Goal: Task Accomplishment & Management: Manage account settings

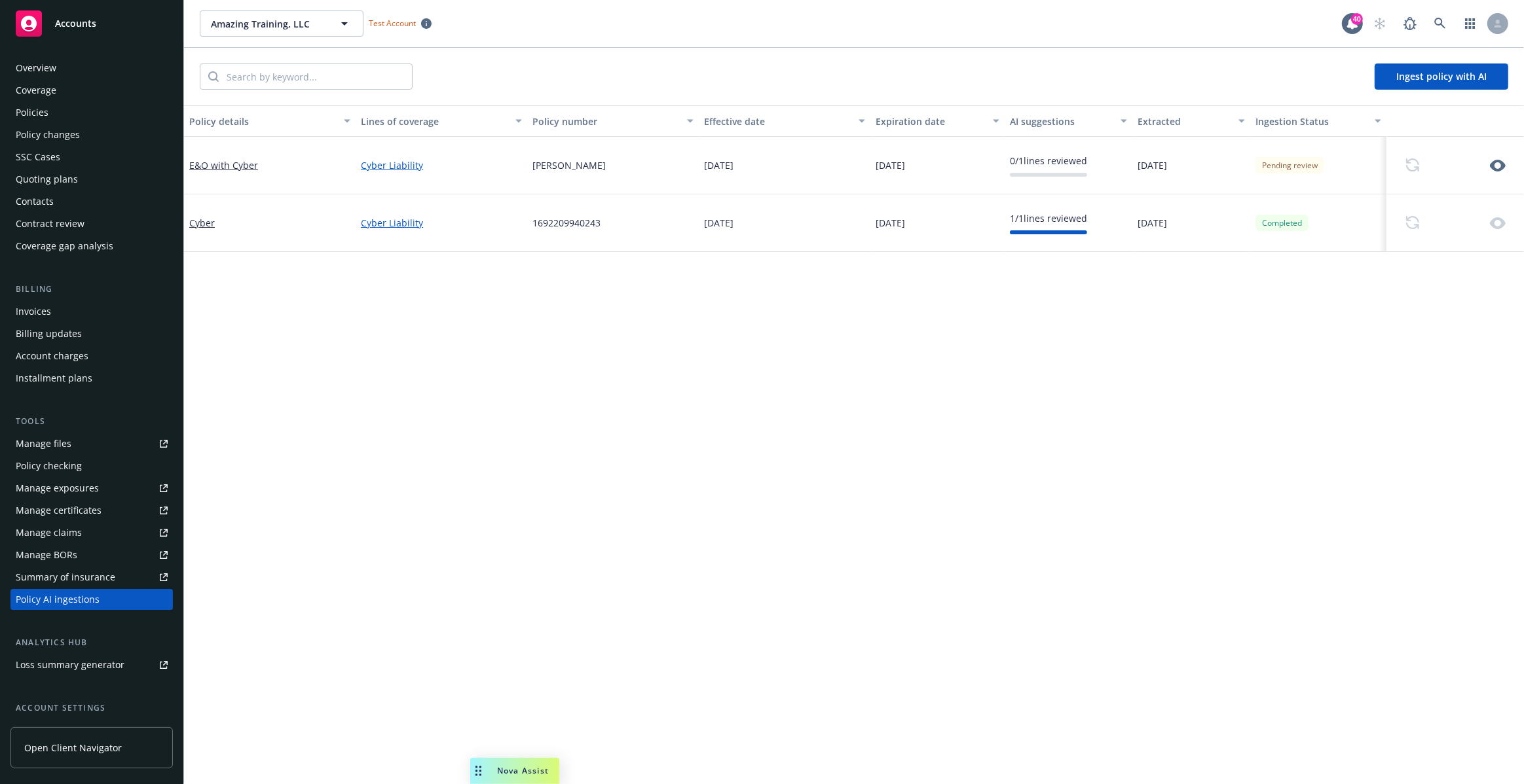
scroll to position [112, 0]
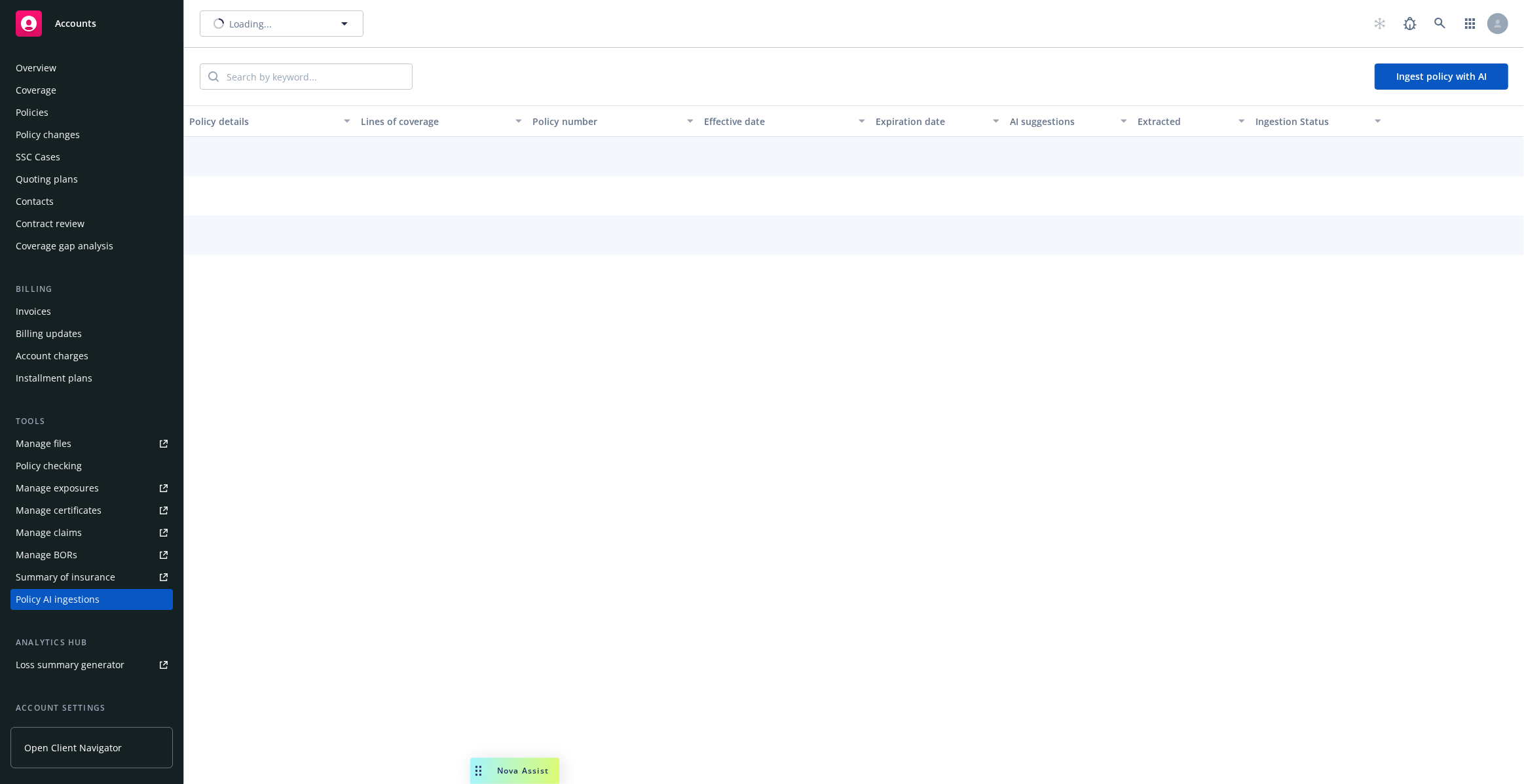
scroll to position [112, 0]
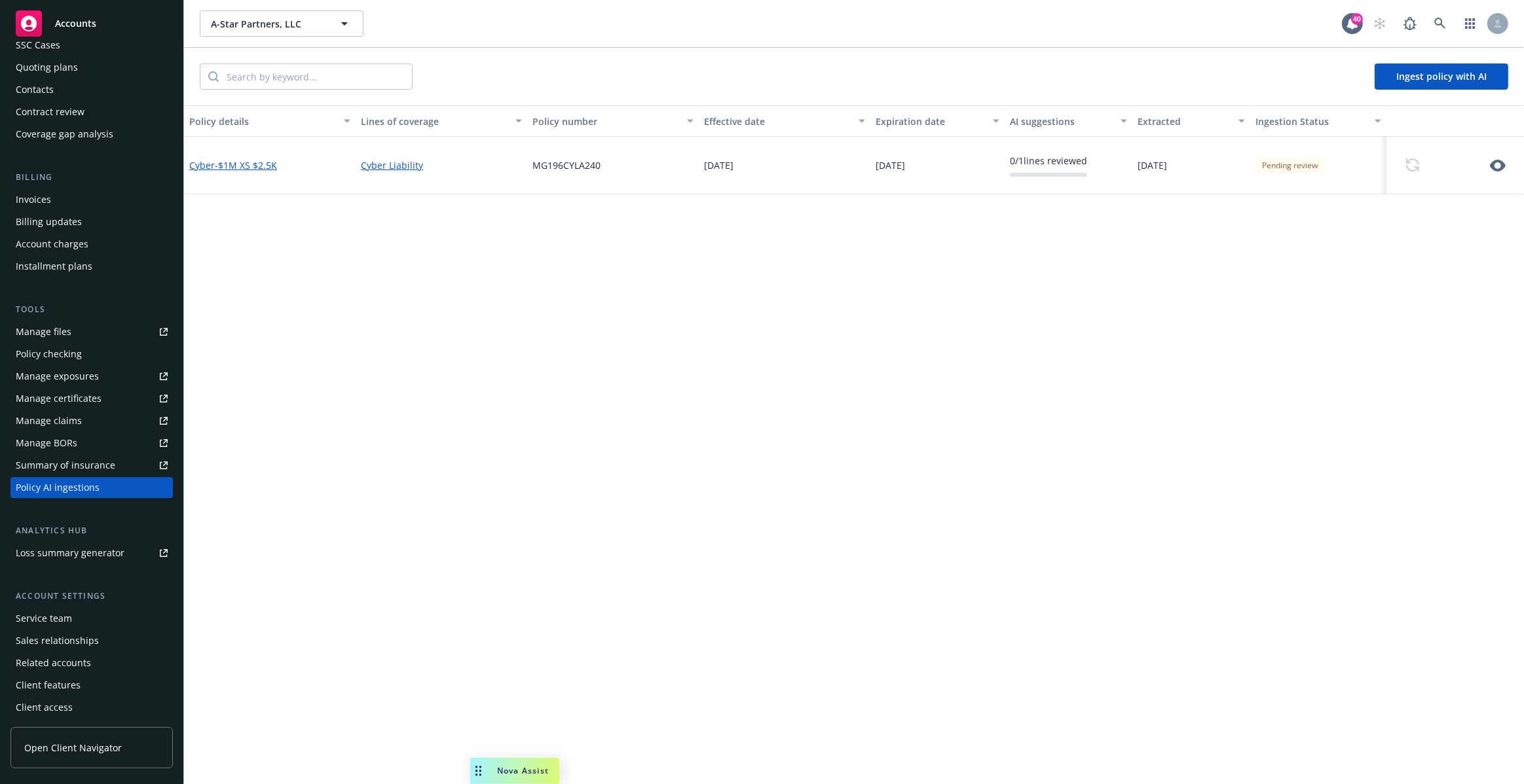
click at [256, 162] on span "- $1M XS $2.5K" at bounding box center [245, 165] width 62 height 12
click at [1489, 151] on div at bounding box center [1455, 165] width 137 height 58
click at [1493, 163] on icon "button" at bounding box center [1497, 165] width 16 height 12
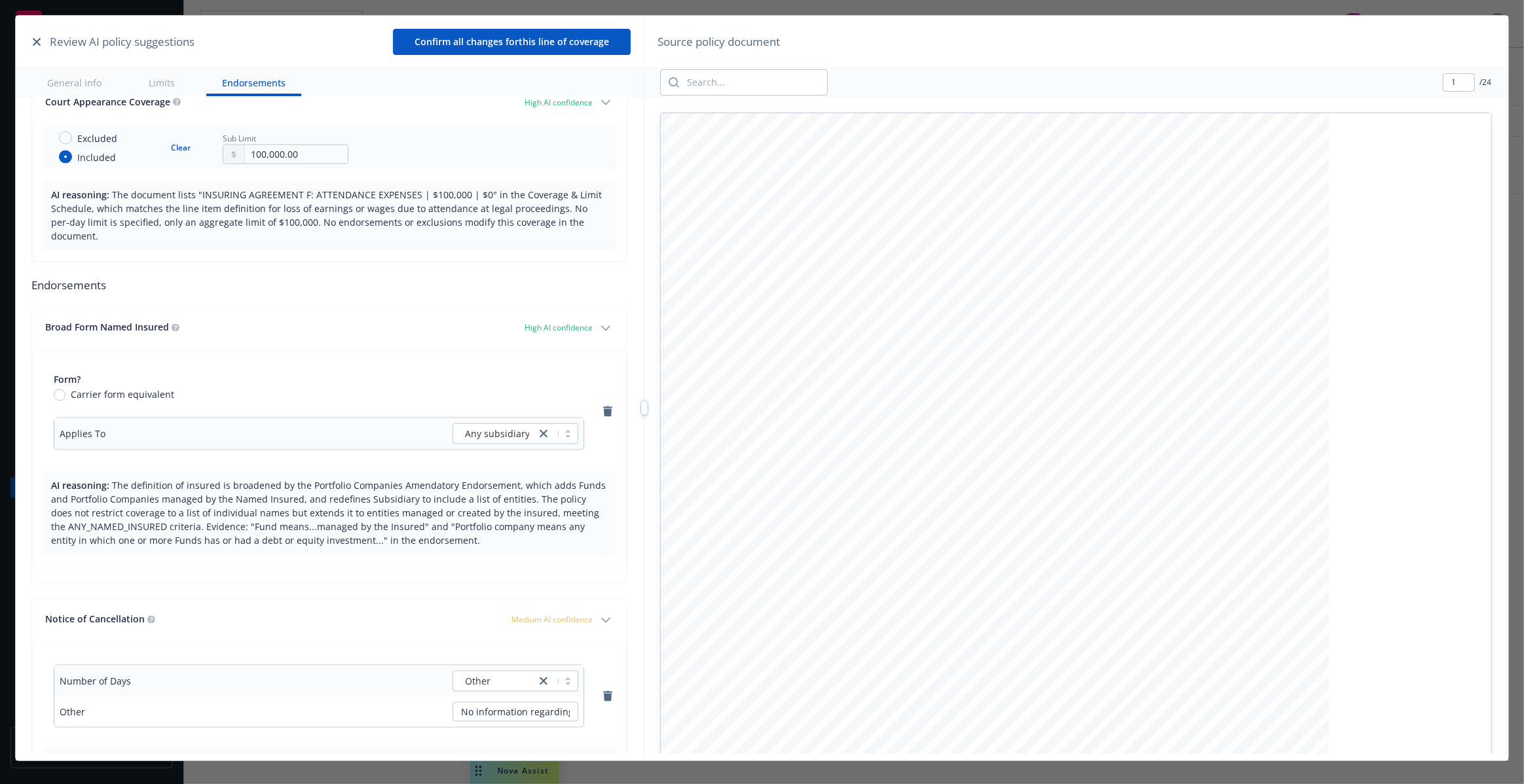
scroll to position [2704, 0]
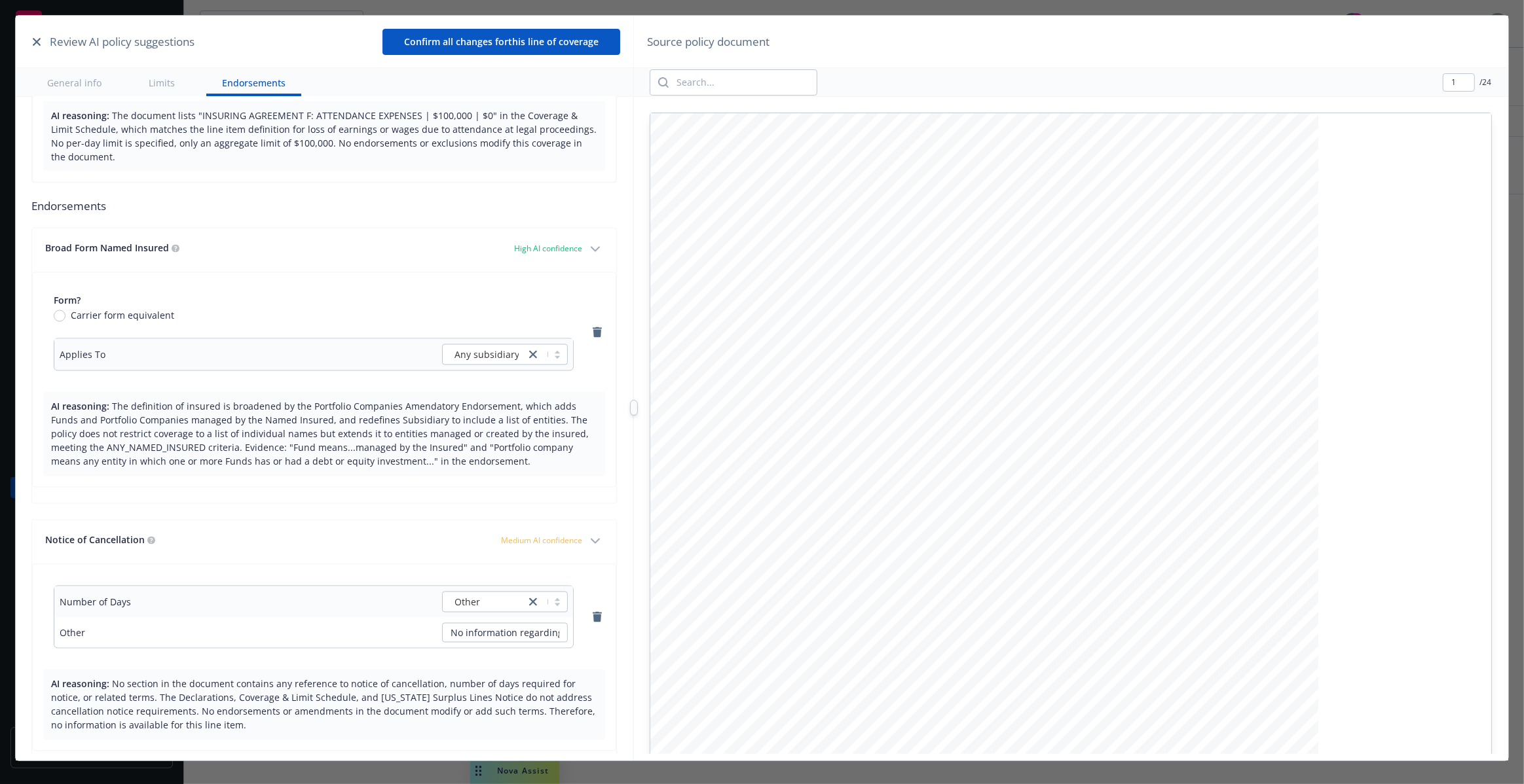
click at [634, 424] on div at bounding box center [634, 407] width 0 height 784
click at [775, 80] on input "search" at bounding box center [743, 82] width 148 height 25
type input "nexgen"
type input "3"
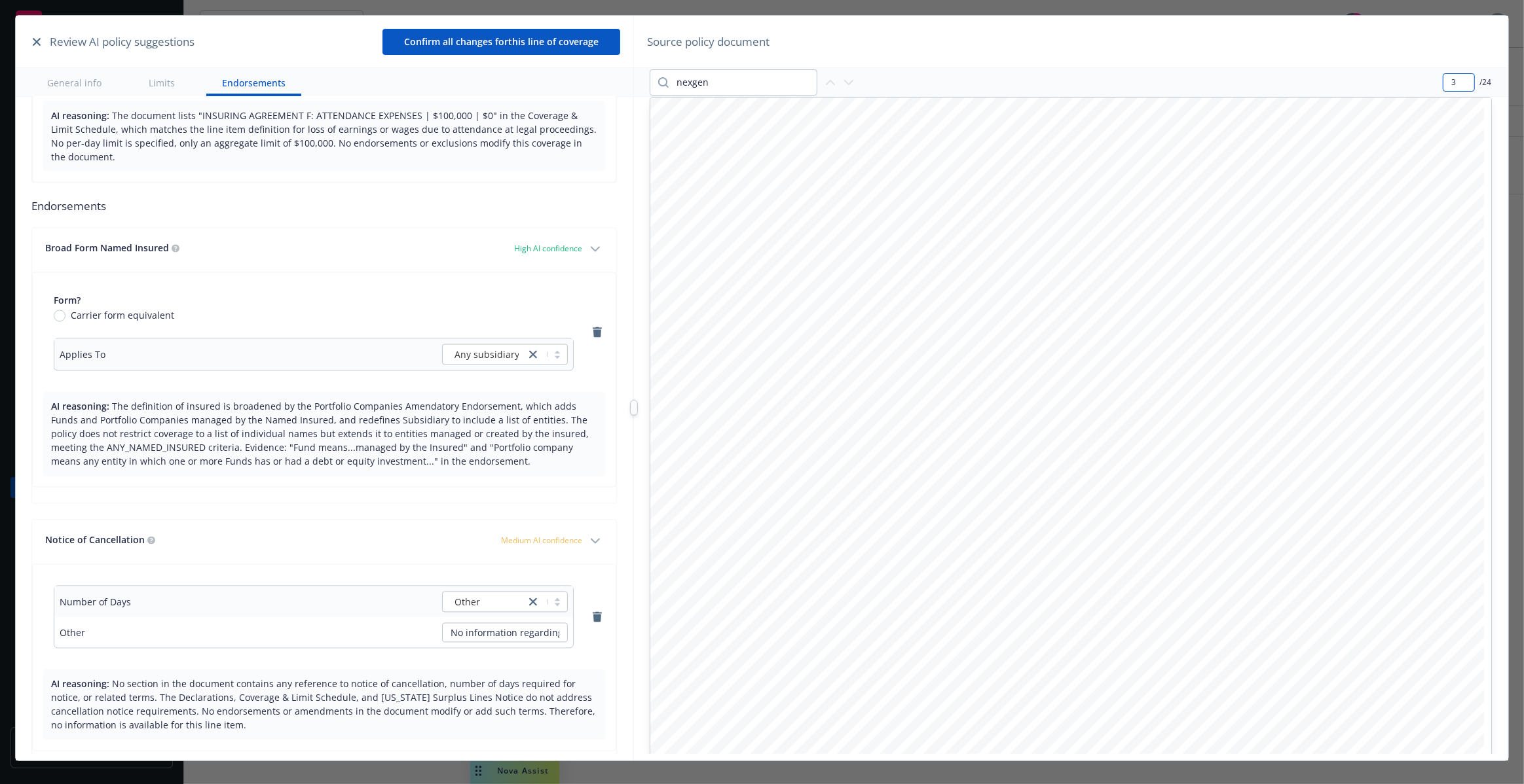
click at [1463, 86] on input "3" at bounding box center [1458, 82] width 31 height 17
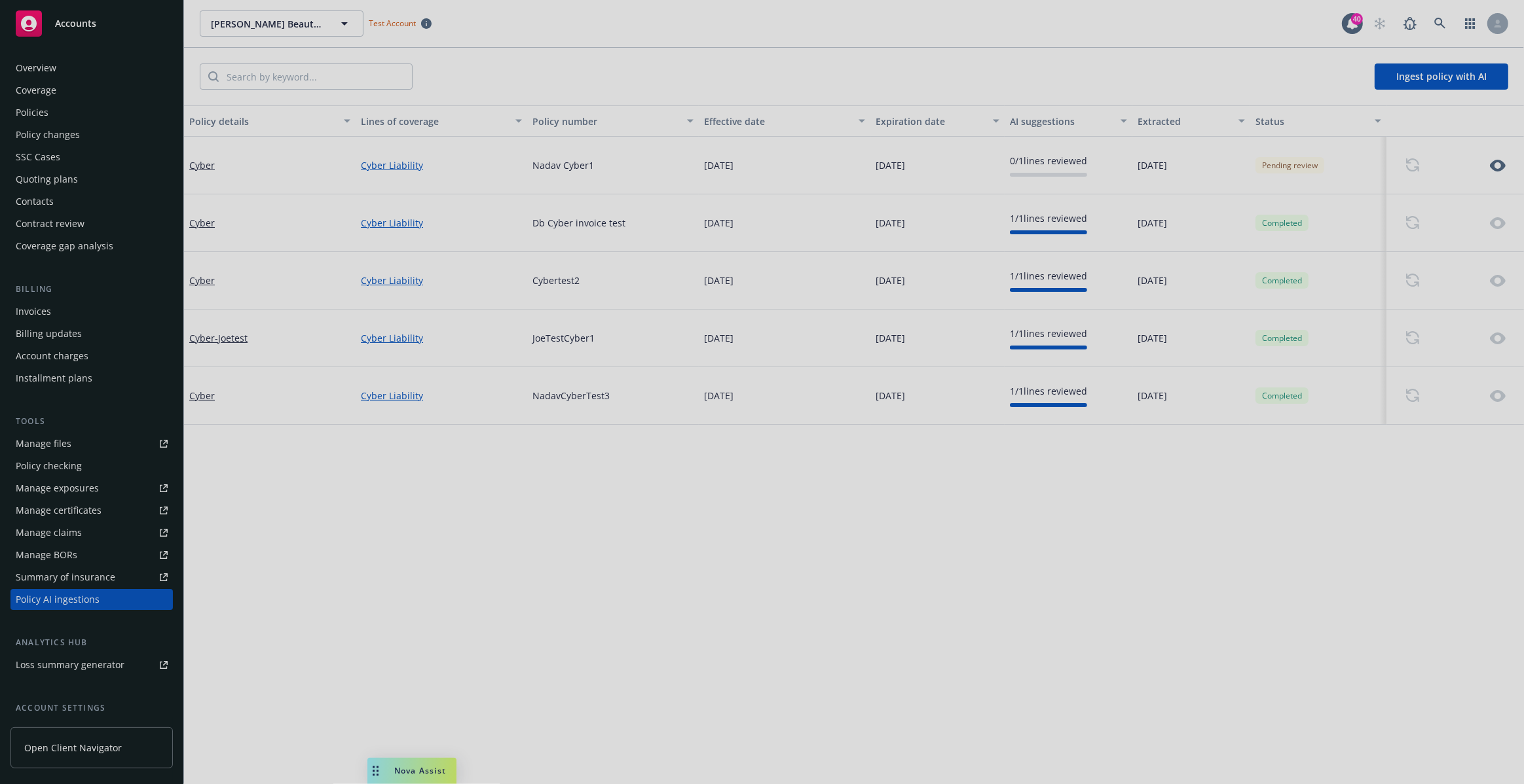
scroll to position [34, 0]
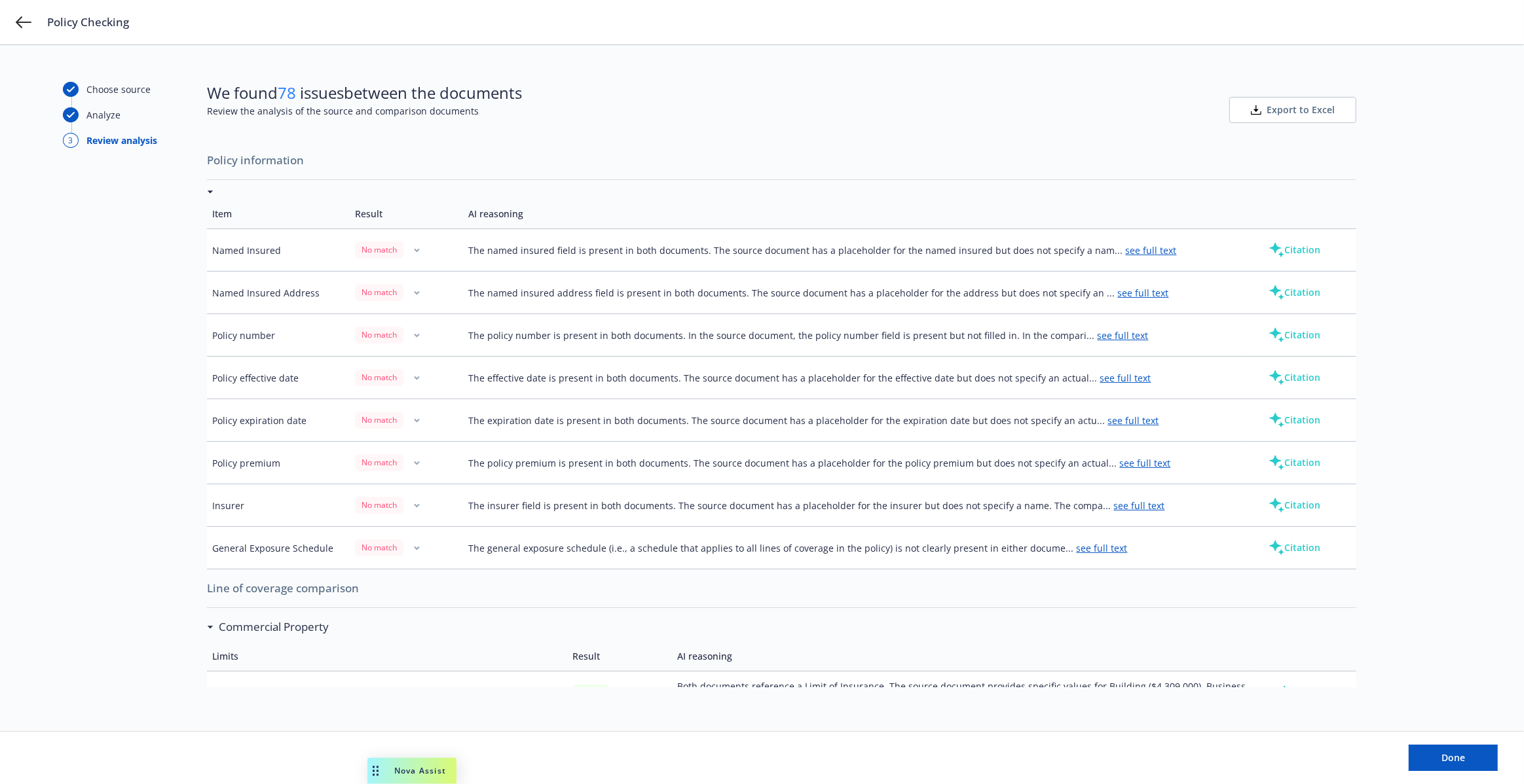
scroll to position [587, 0]
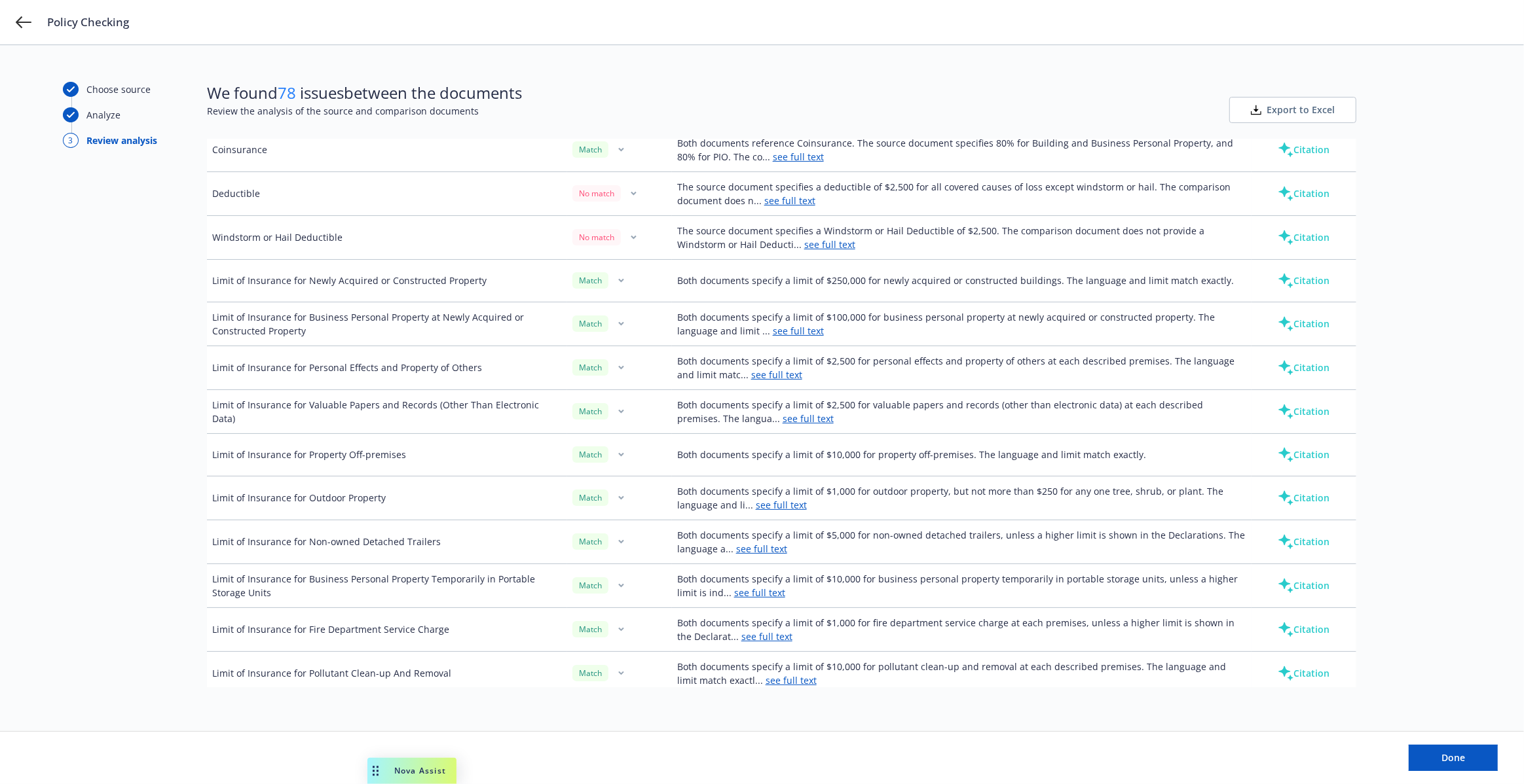
click at [788, 153] on link "see full text" at bounding box center [798, 156] width 51 height 12
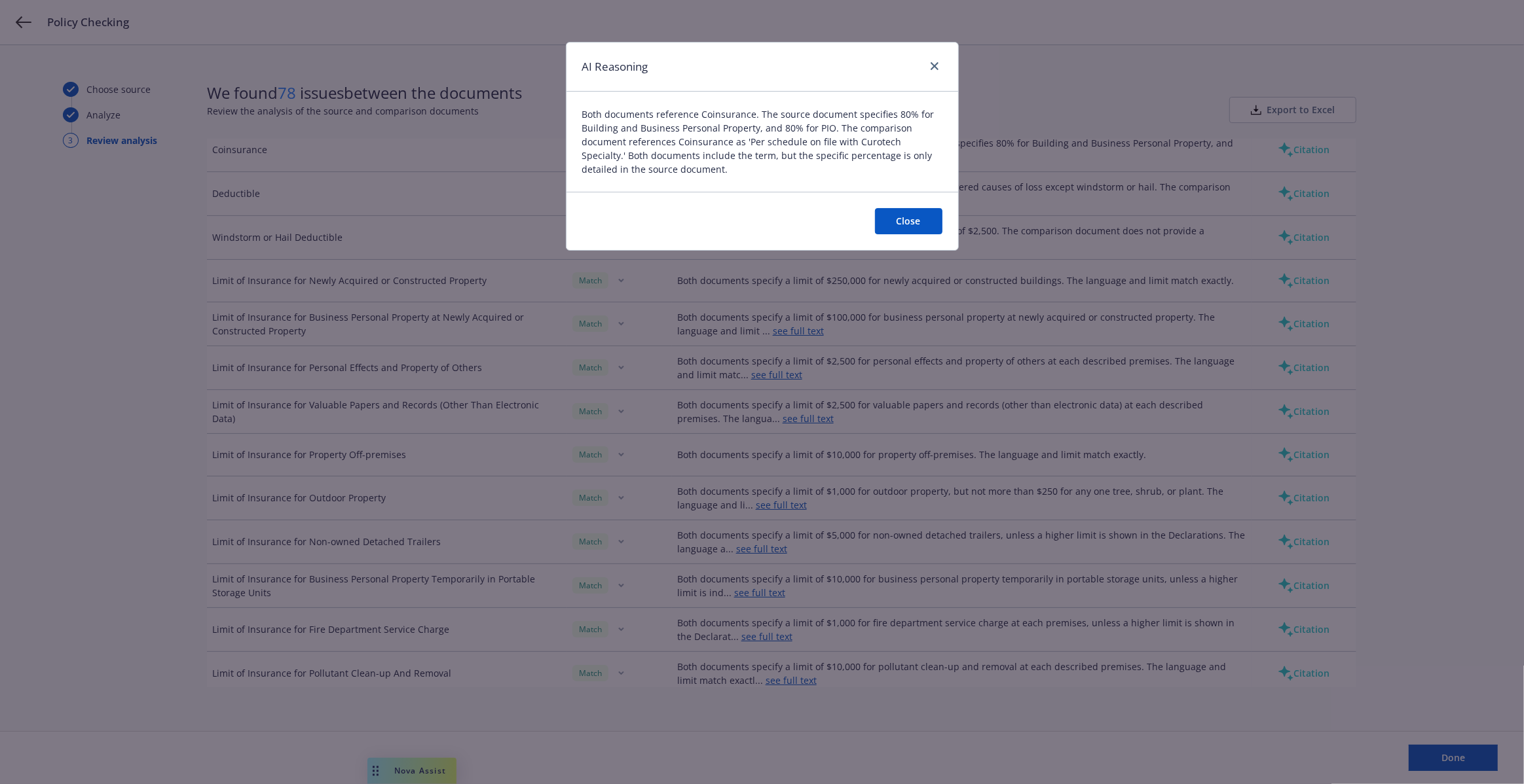
click at [917, 222] on button "Close" at bounding box center [908, 221] width 67 height 27
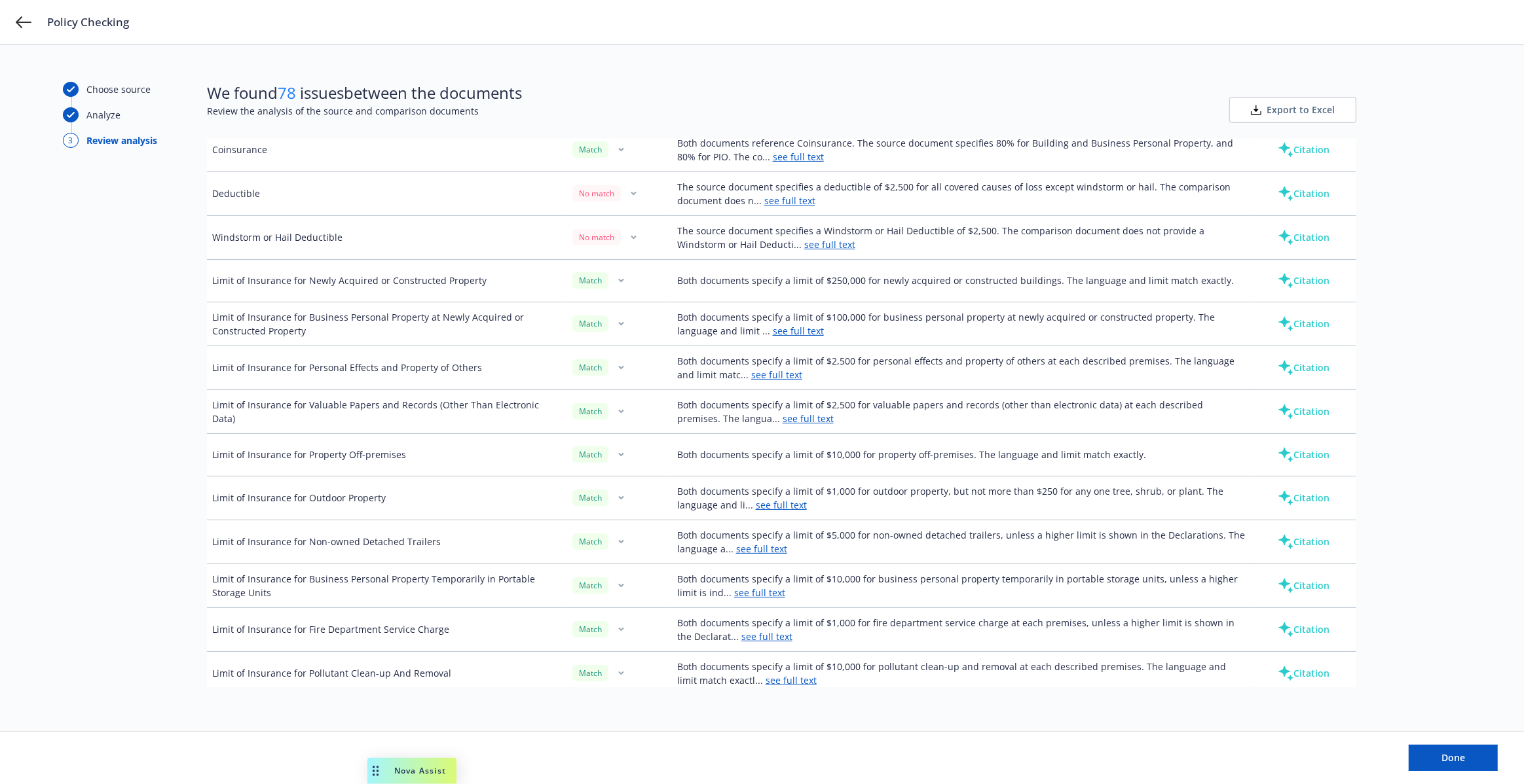
click at [1315, 150] on button "Citation" at bounding box center [1304, 150] width 94 height 27
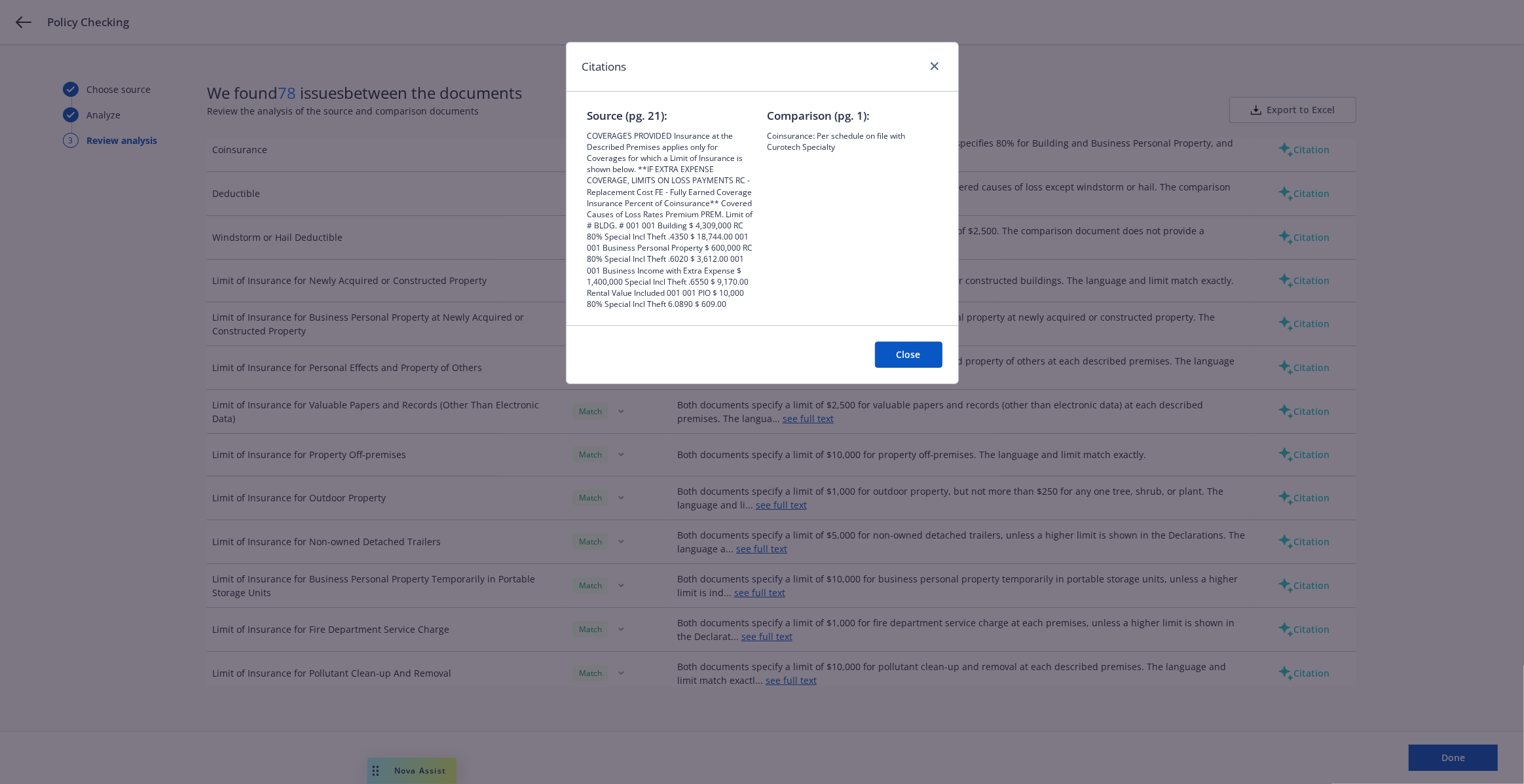
click at [910, 363] on button "Close" at bounding box center [908, 355] width 67 height 27
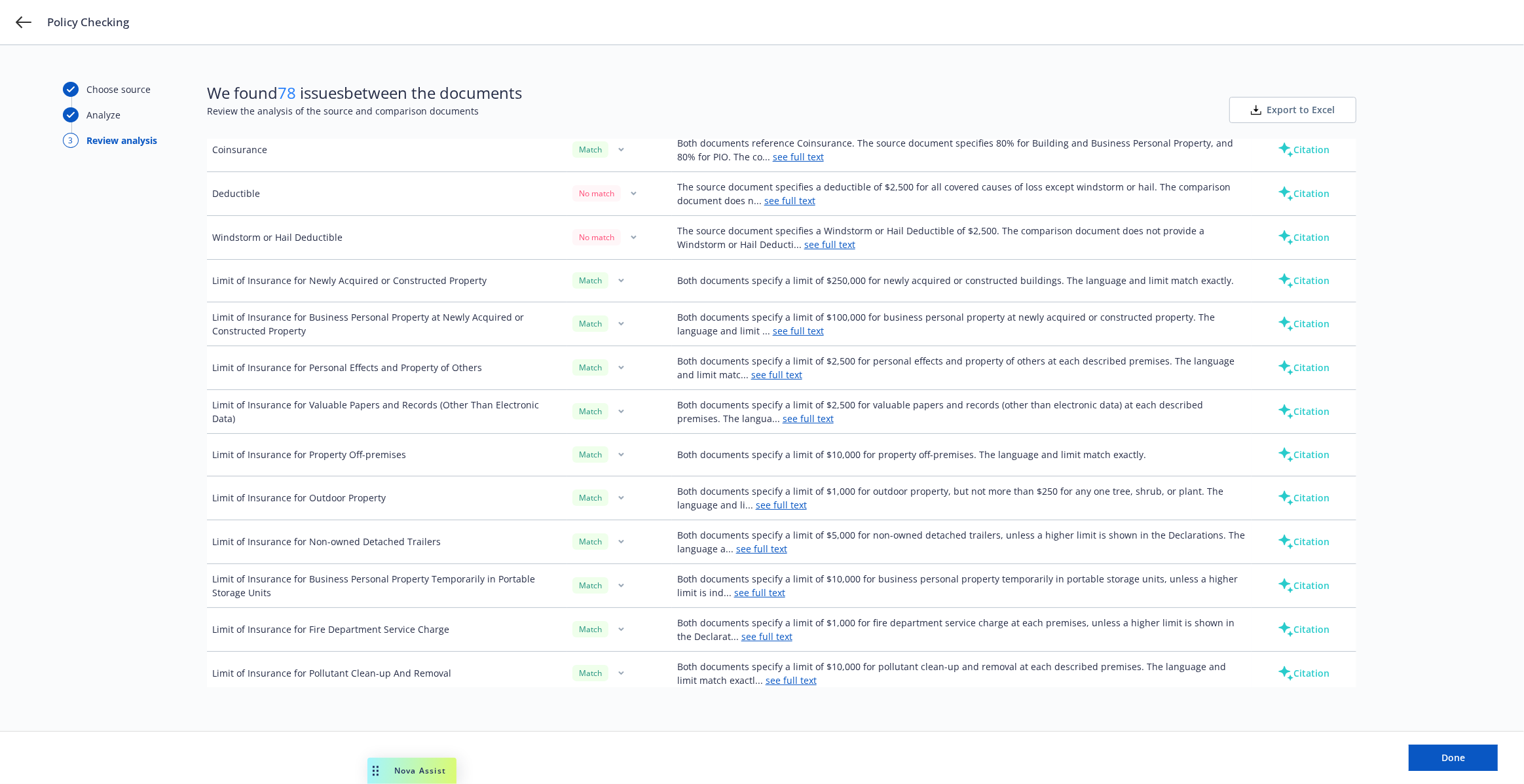
click at [1300, 231] on button "Citation" at bounding box center [1304, 237] width 94 height 27
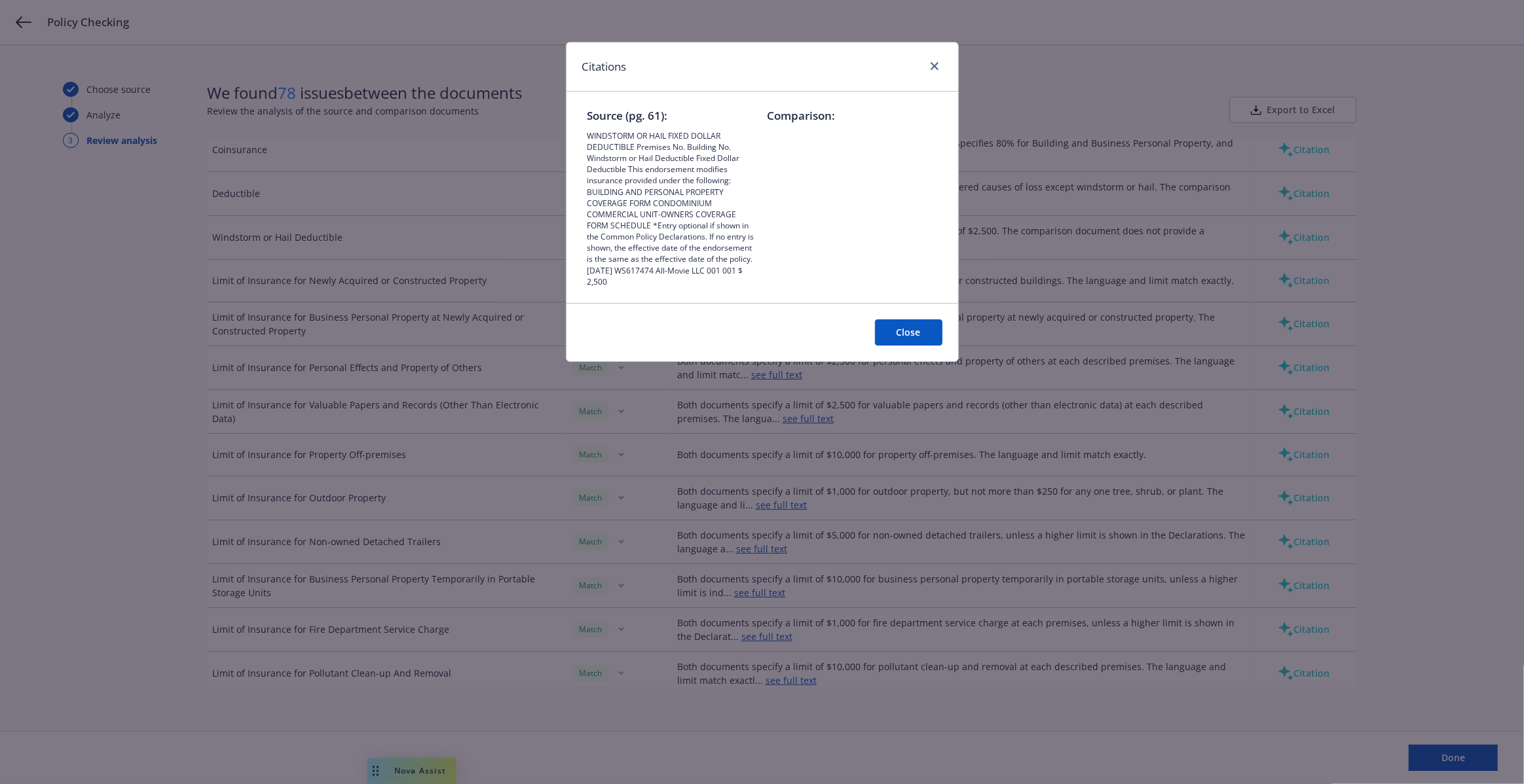
click at [882, 337] on button "Close" at bounding box center [908, 333] width 67 height 27
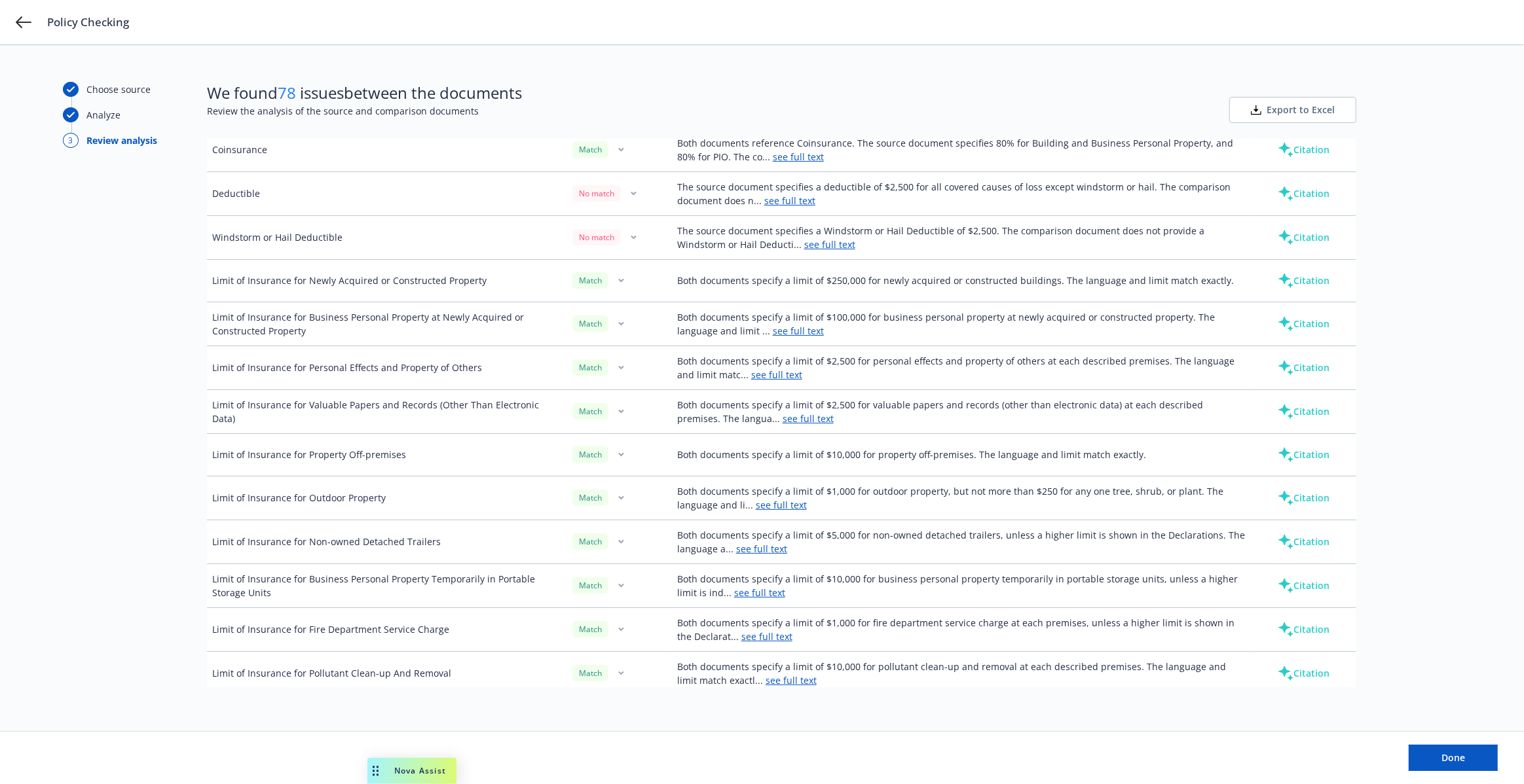
click at [775, 157] on link "see full text" at bounding box center [798, 156] width 51 height 12
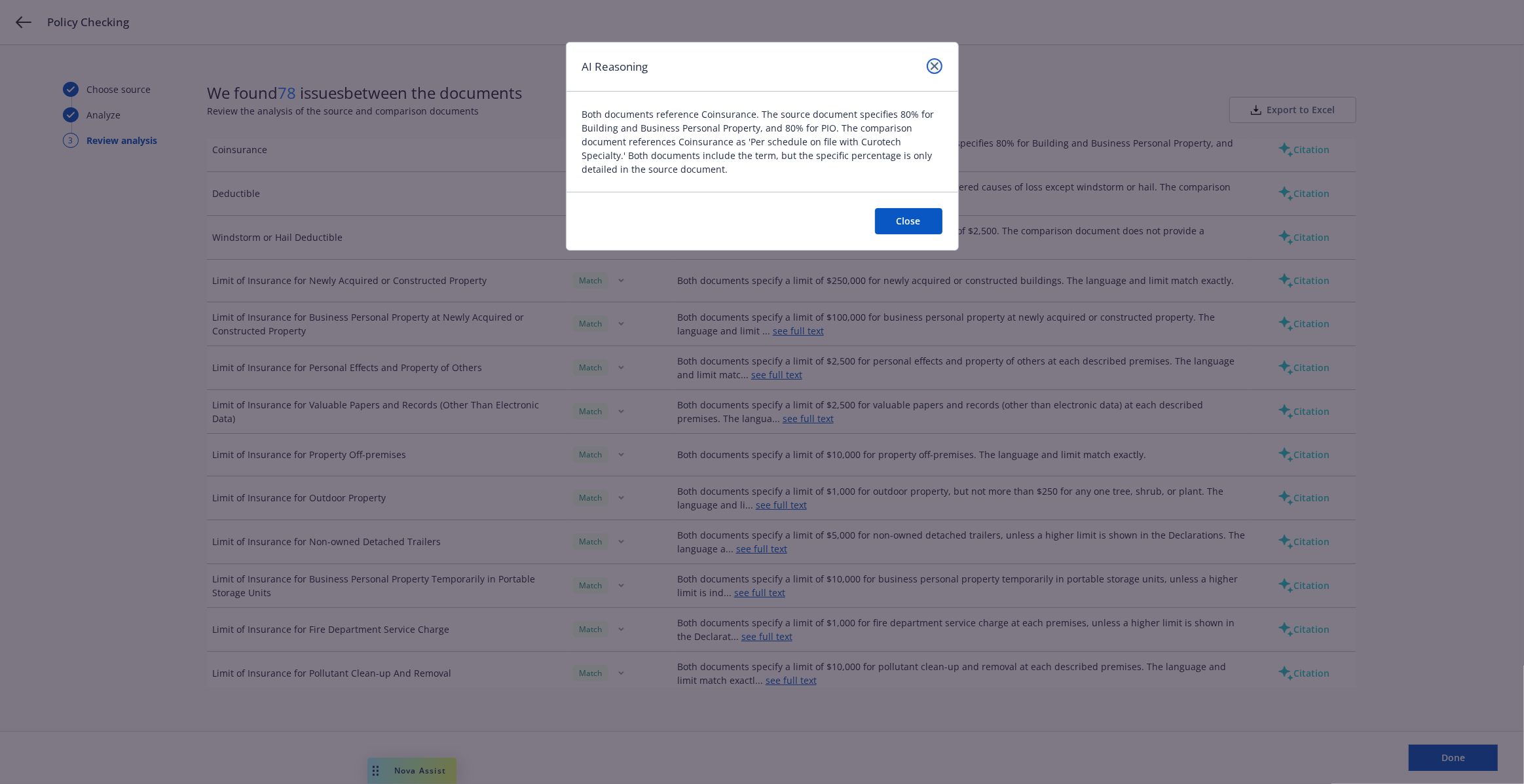
click at [930, 68] on icon "close" at bounding box center [934, 66] width 8 height 8
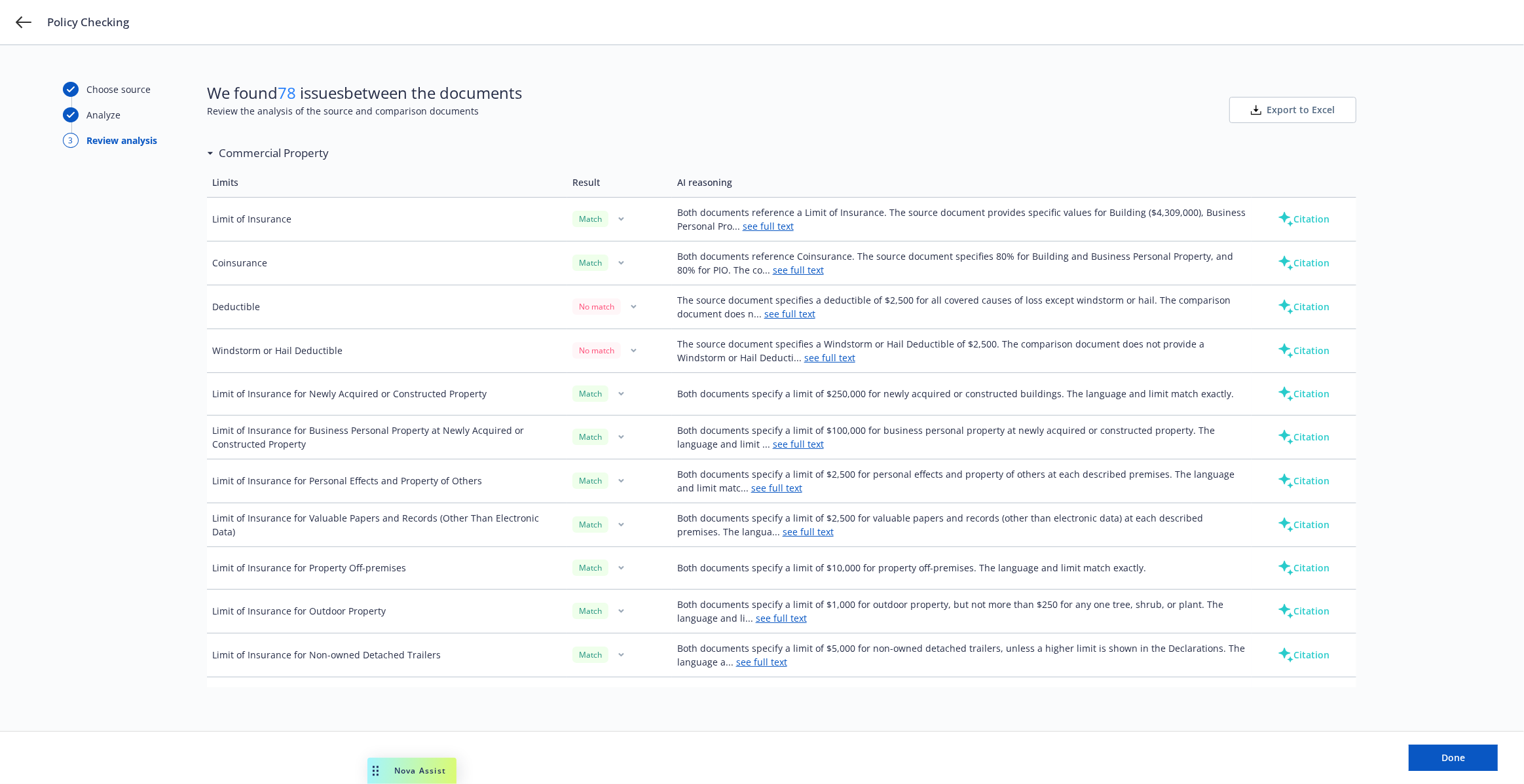
scroll to position [109, 0]
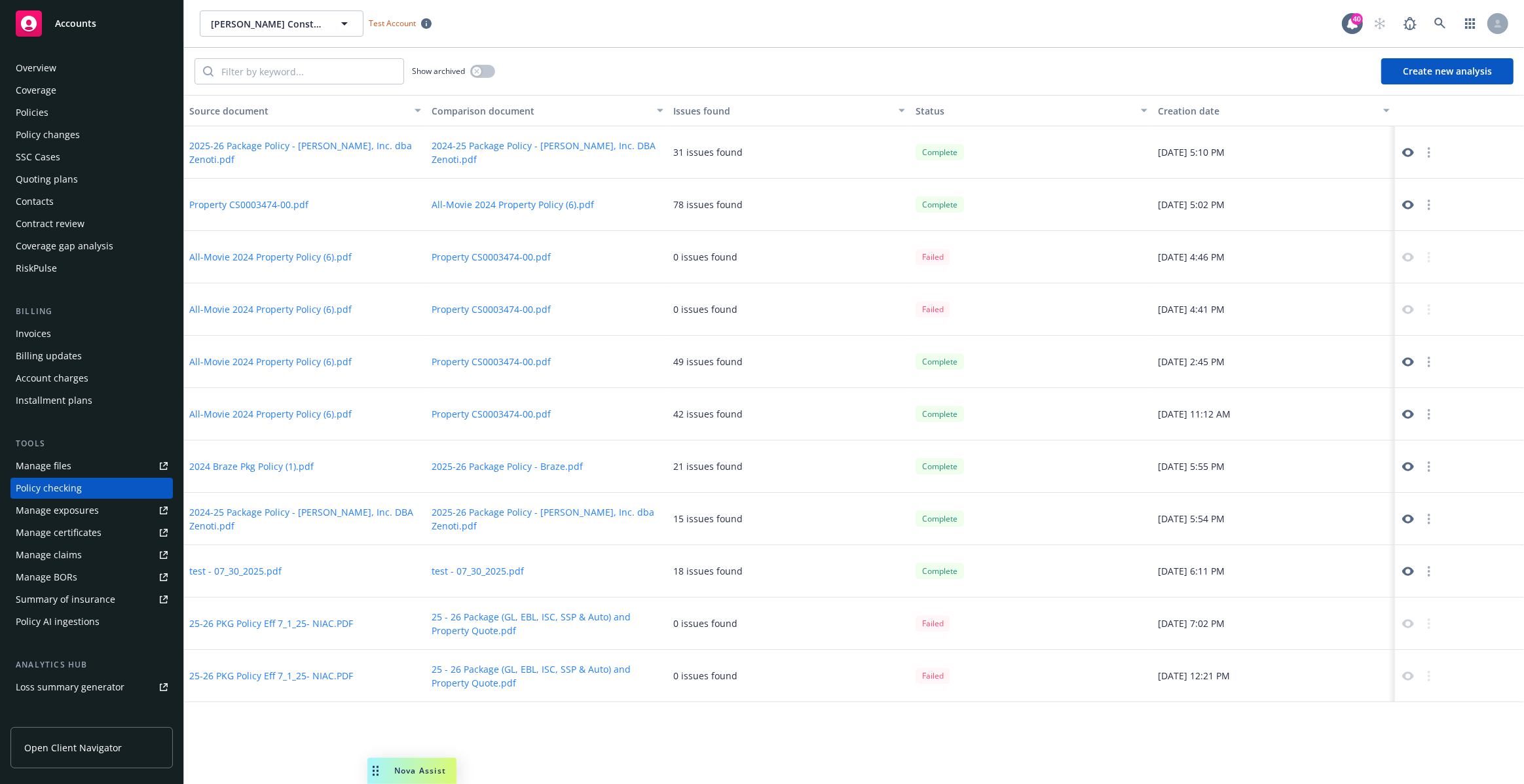
scroll to position [57, 0]
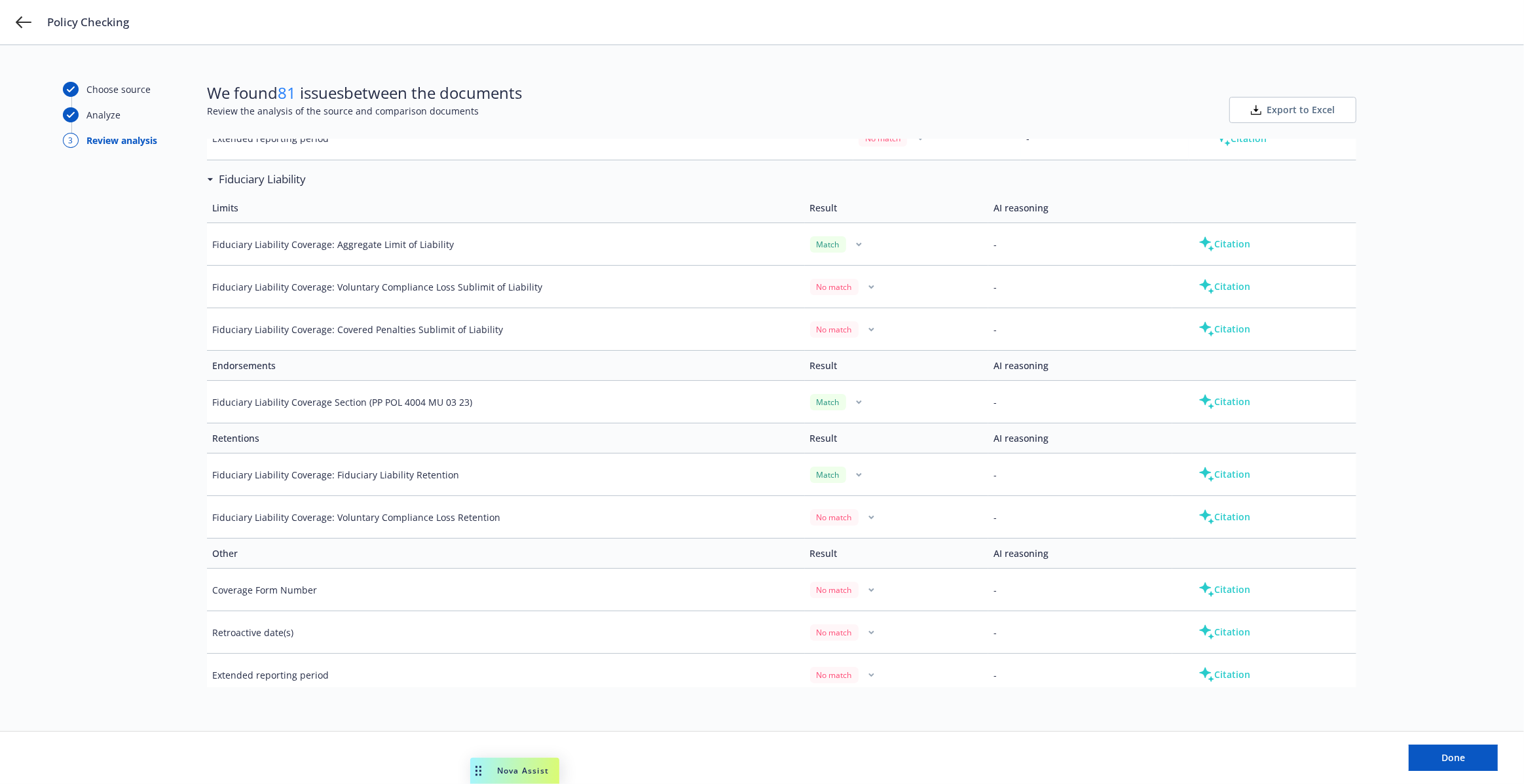
scroll to position [3987, 0]
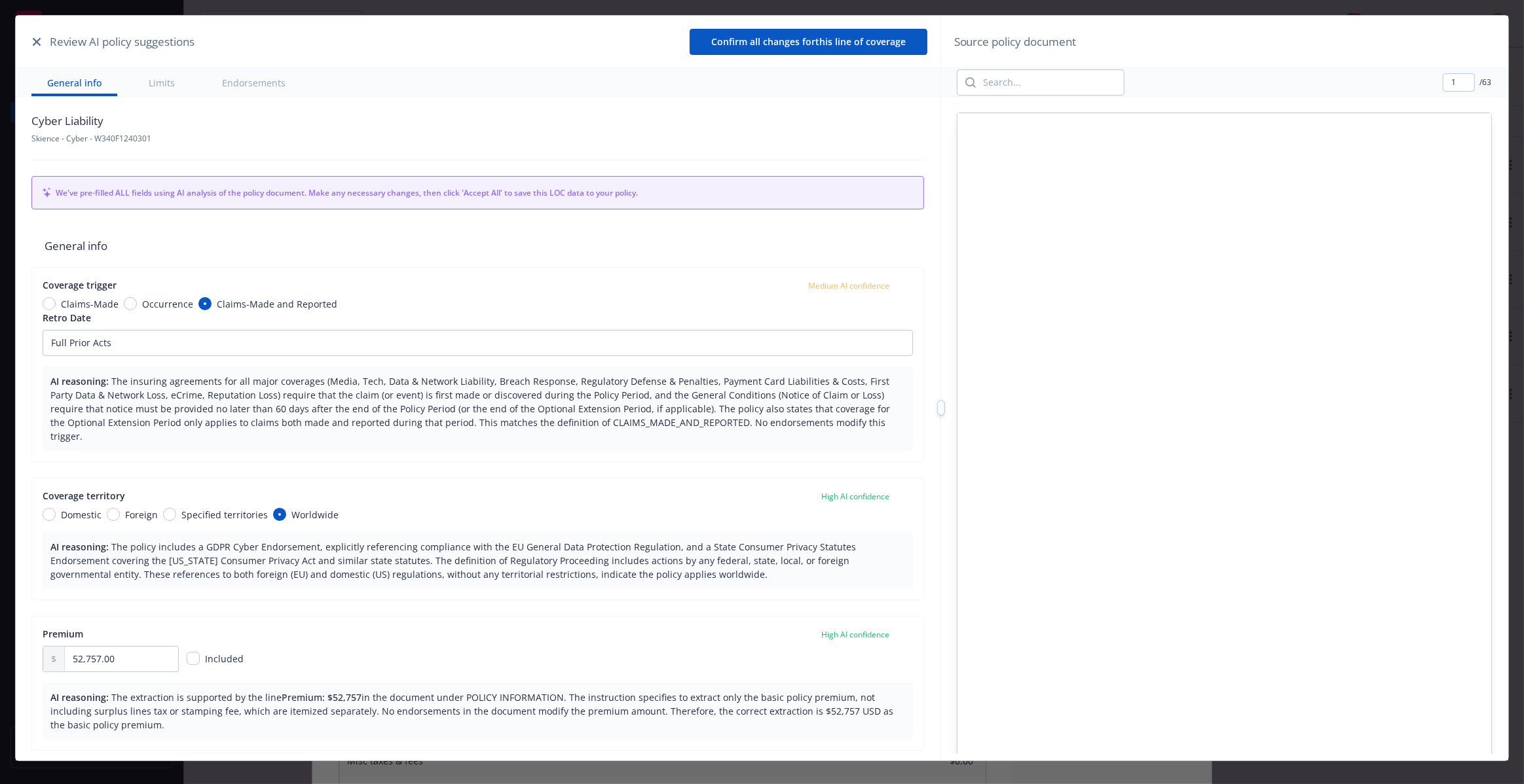
type textarea "x"
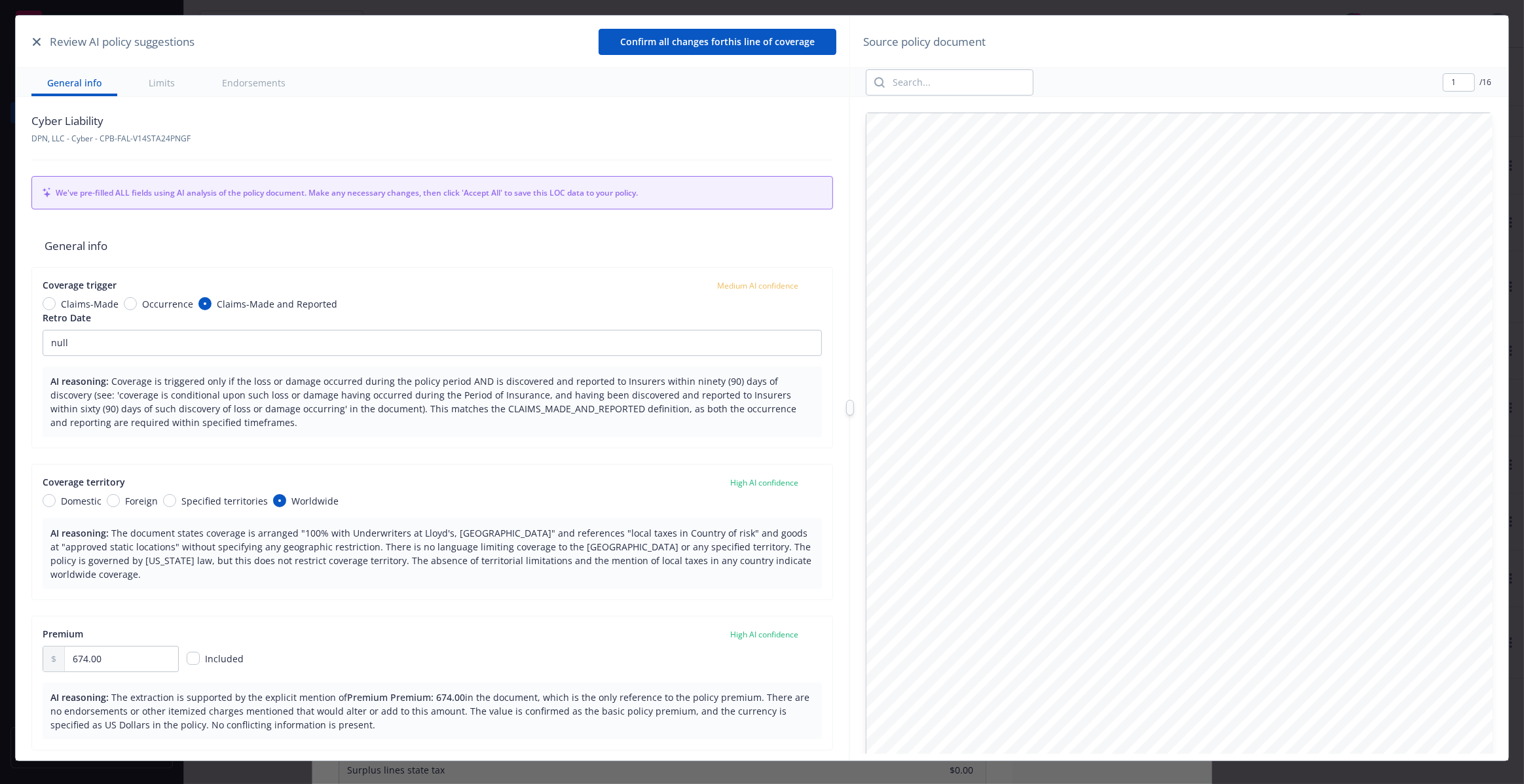
click at [657, 441] on div "Review AI policy suggestions Confirm all changes for this line of coverage Gene…" at bounding box center [761, 407] width 1491 height 784
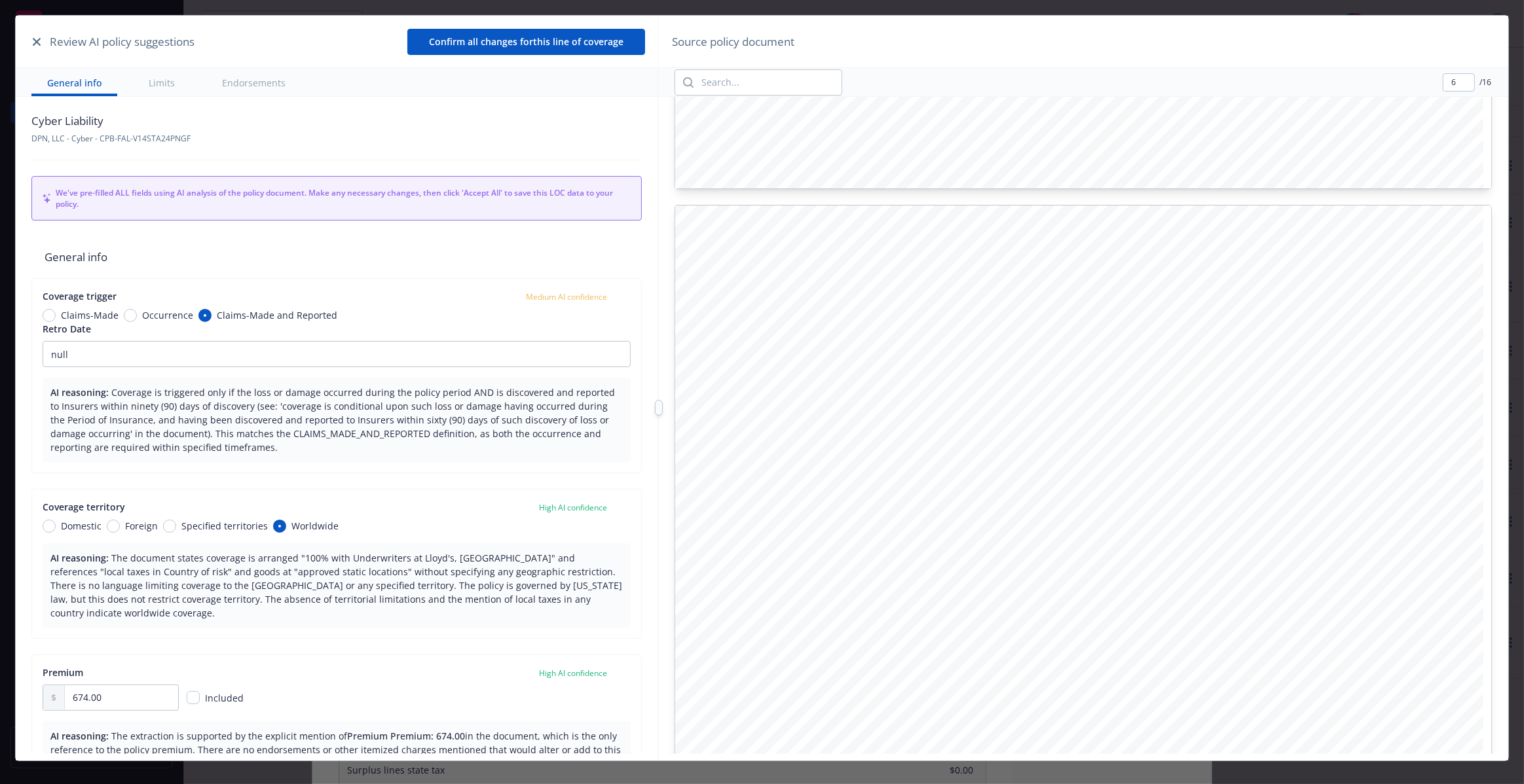
scroll to position [314, 0]
type input "1"
click at [36, 39] on icon "button" at bounding box center [37, 42] width 8 height 8
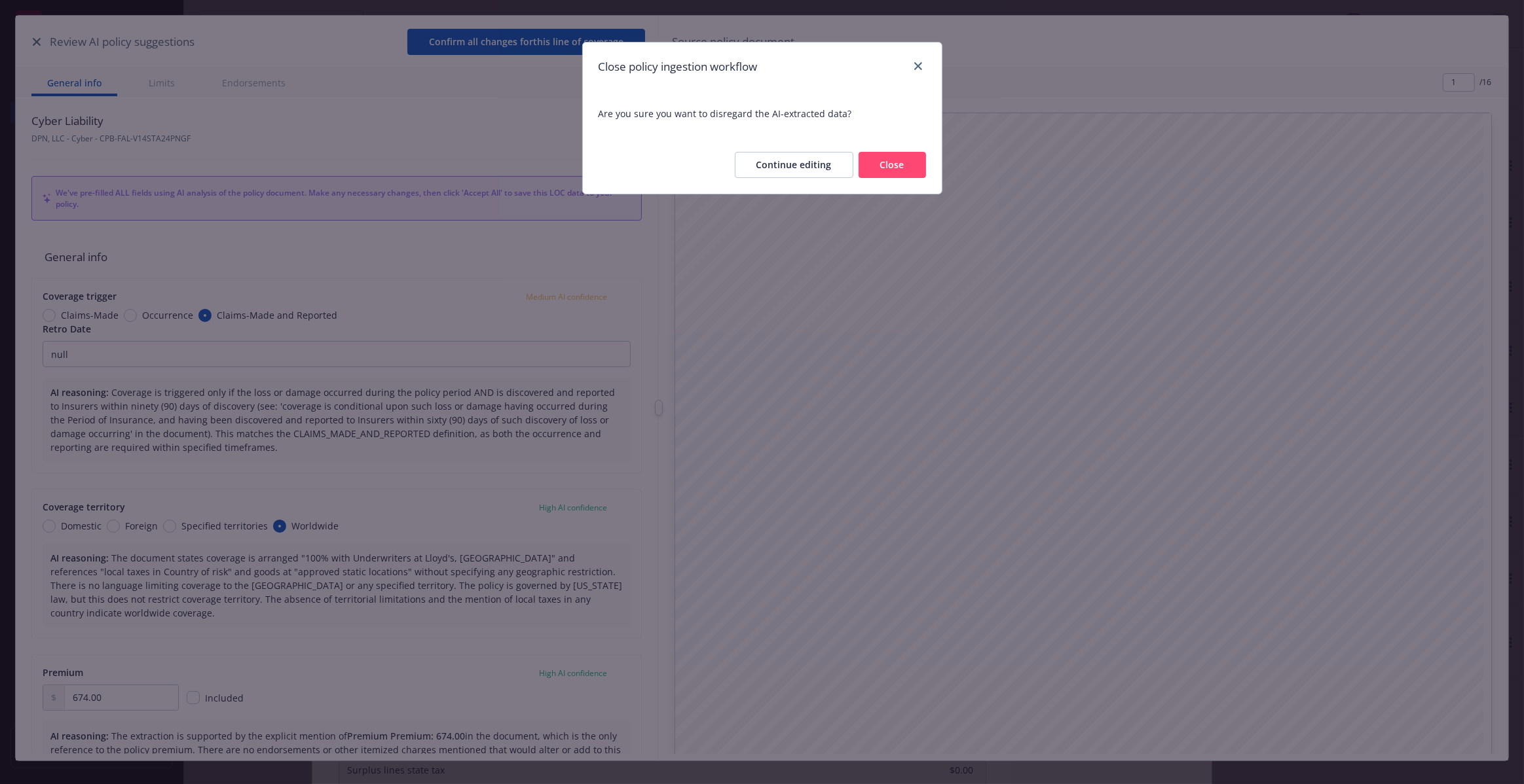
click at [915, 58] on div at bounding box center [915, 67] width 21 height 17
click at [894, 162] on button "Close" at bounding box center [892, 165] width 67 height 27
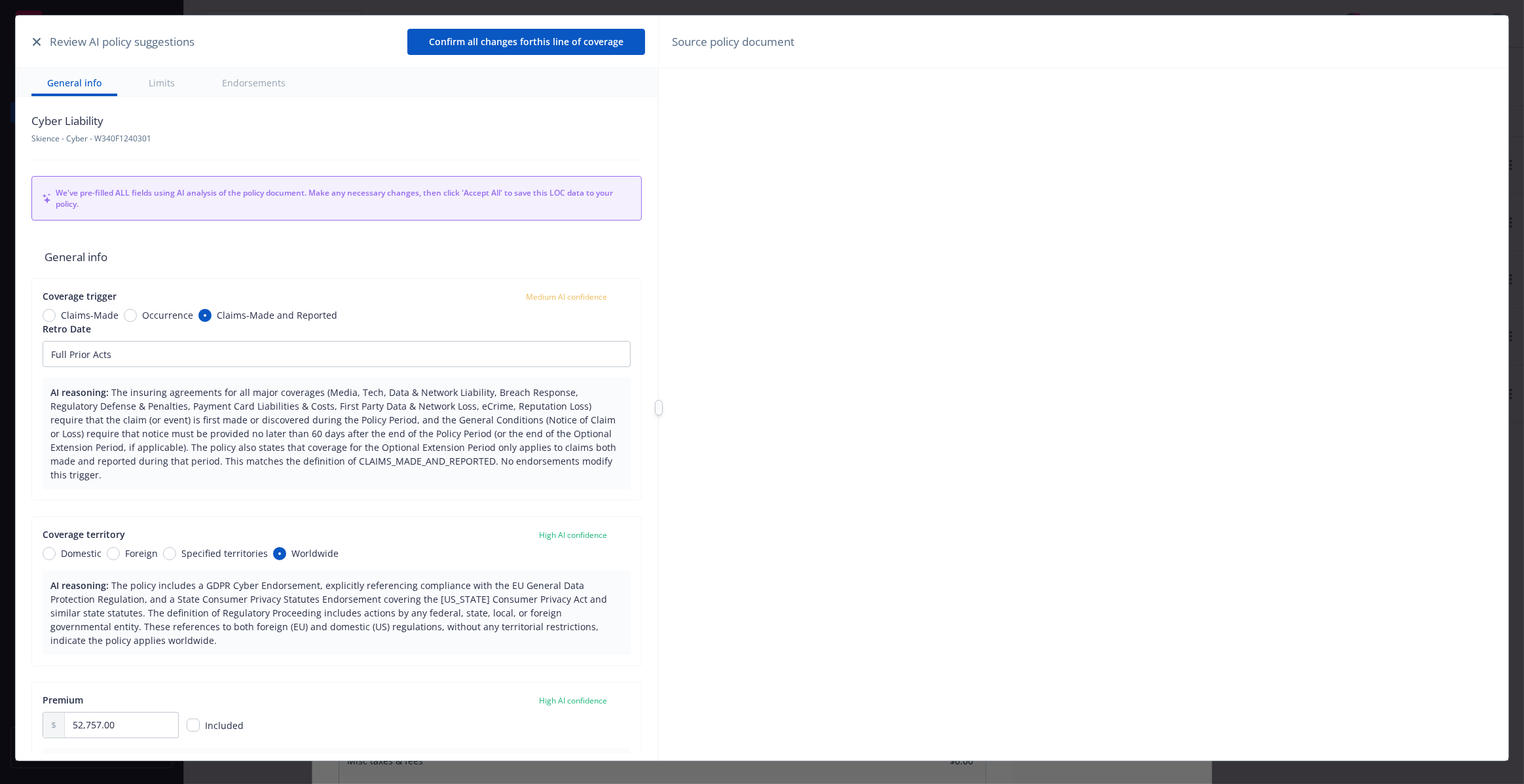
type textarea "x"
type input "2"
click at [40, 40] on icon "button" at bounding box center [37, 42] width 8 height 8
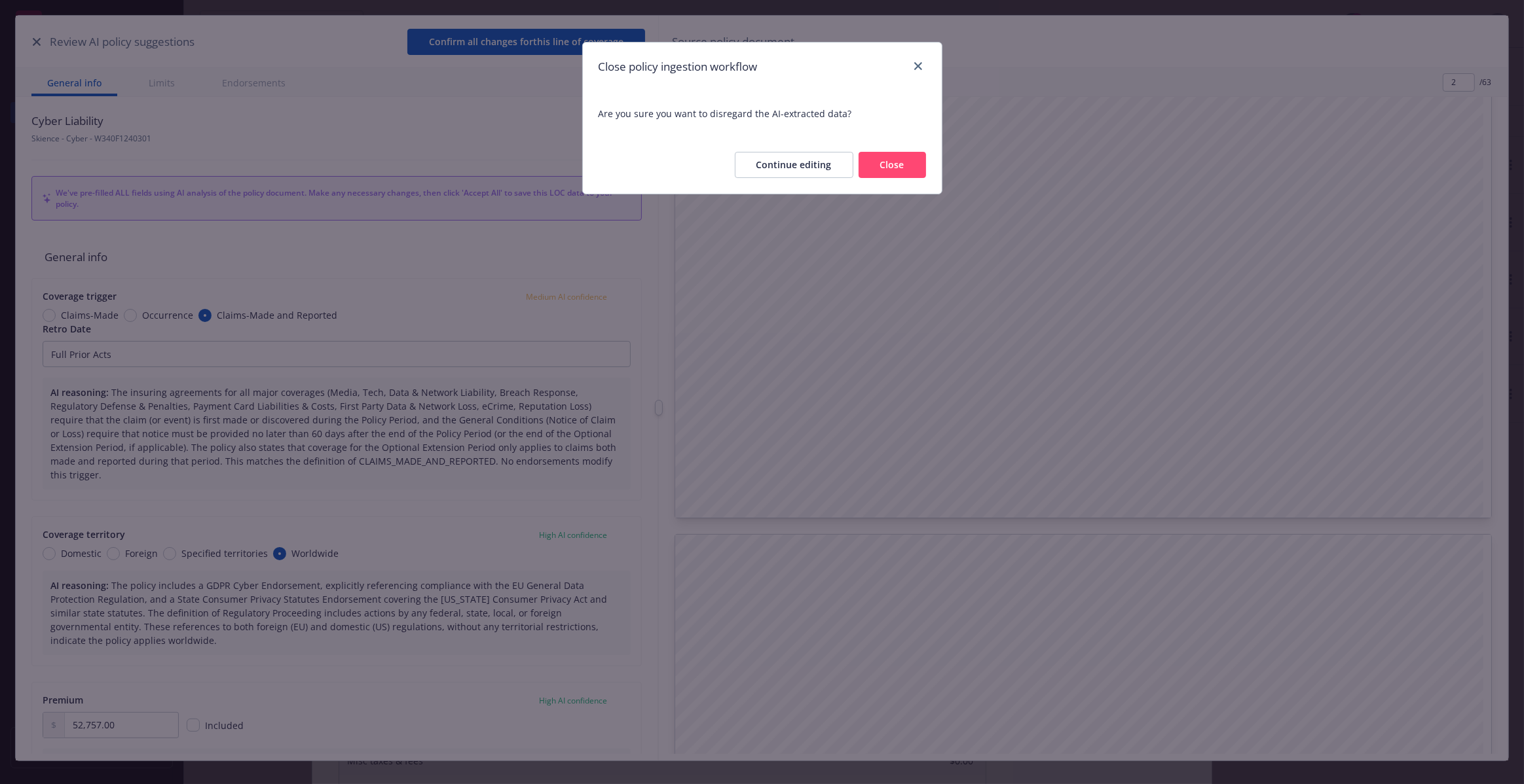
click at [894, 160] on button "Close" at bounding box center [892, 165] width 67 height 27
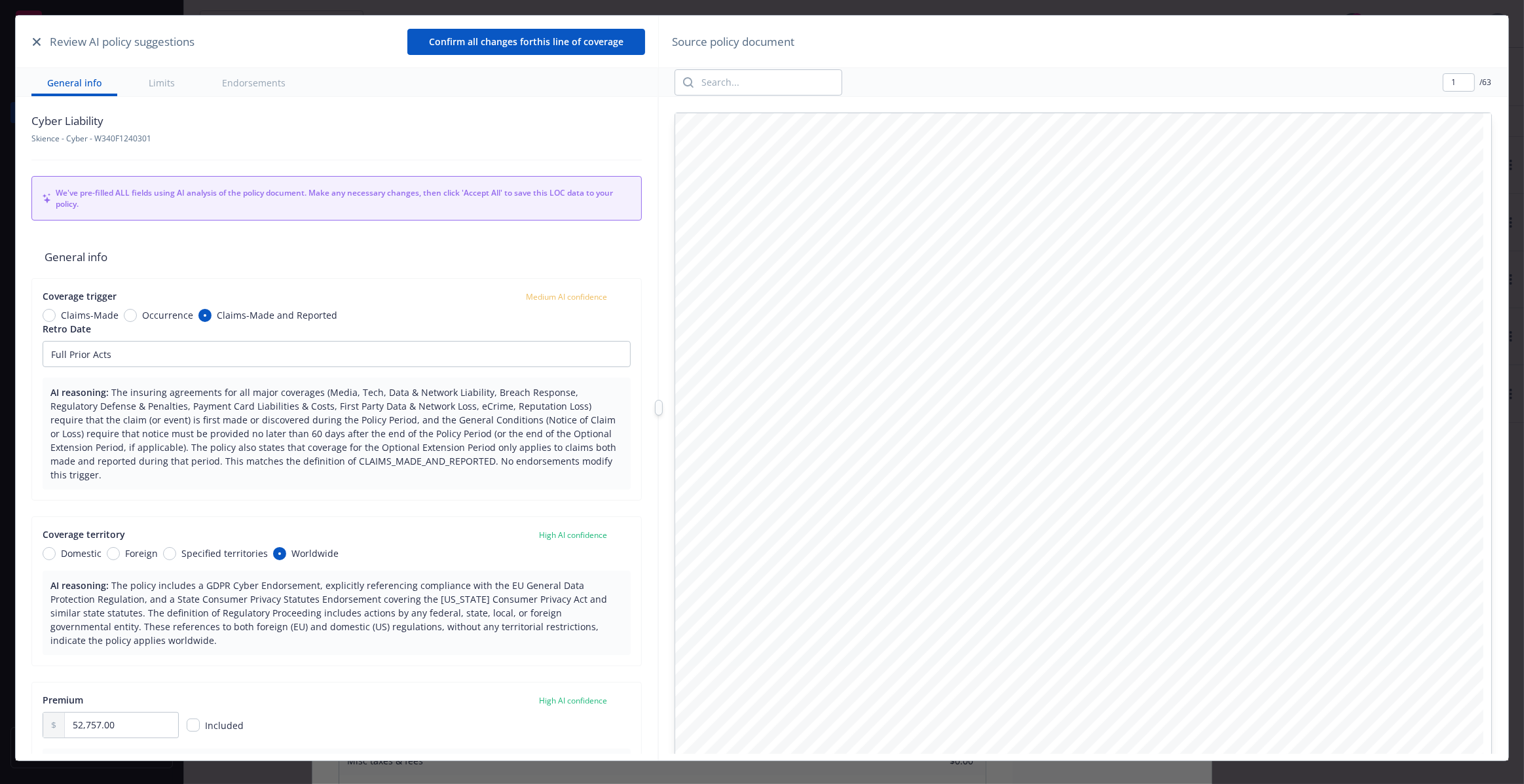
type textarea "x"
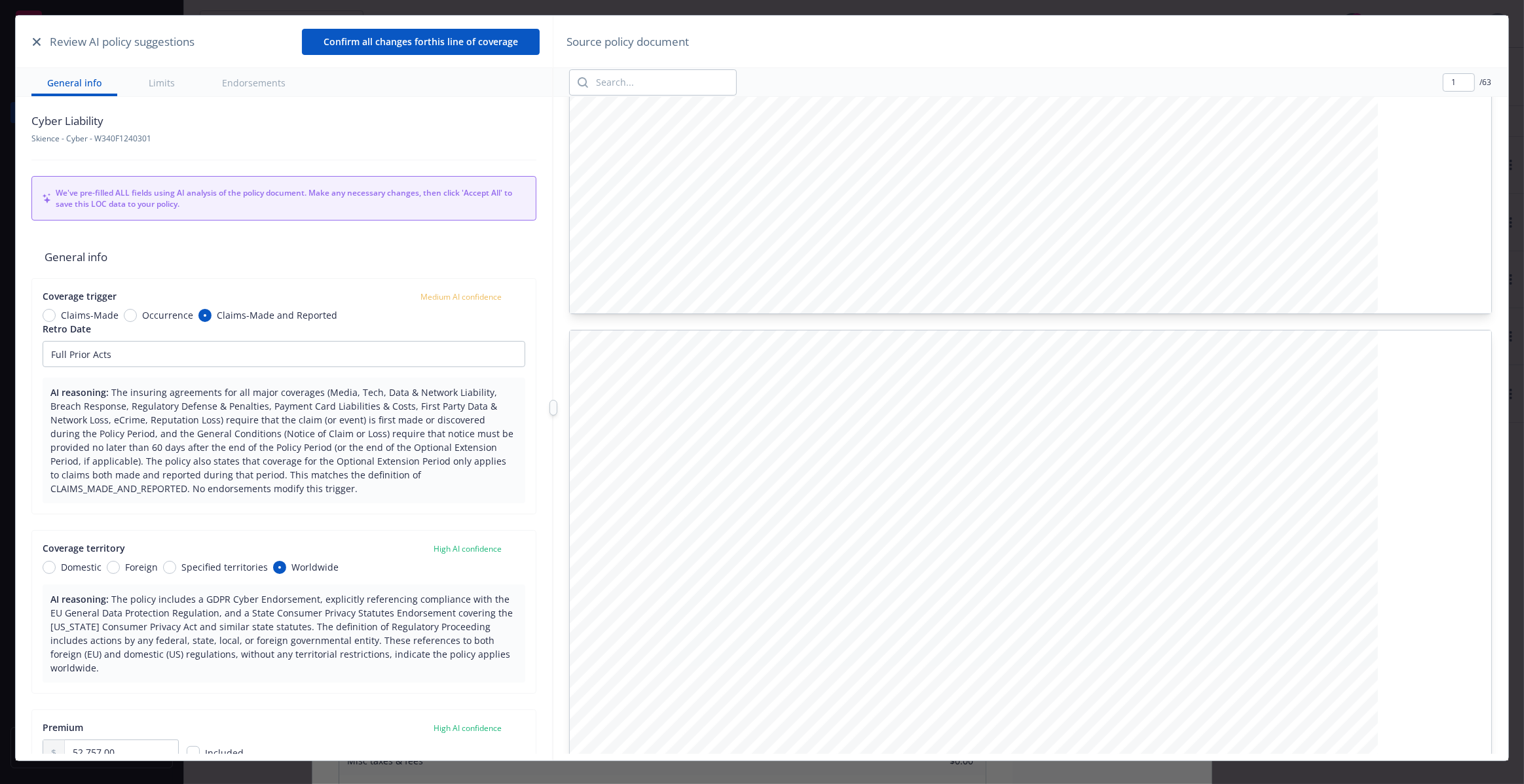
click at [549, 415] on div at bounding box center [554, 407] width 8 height 16
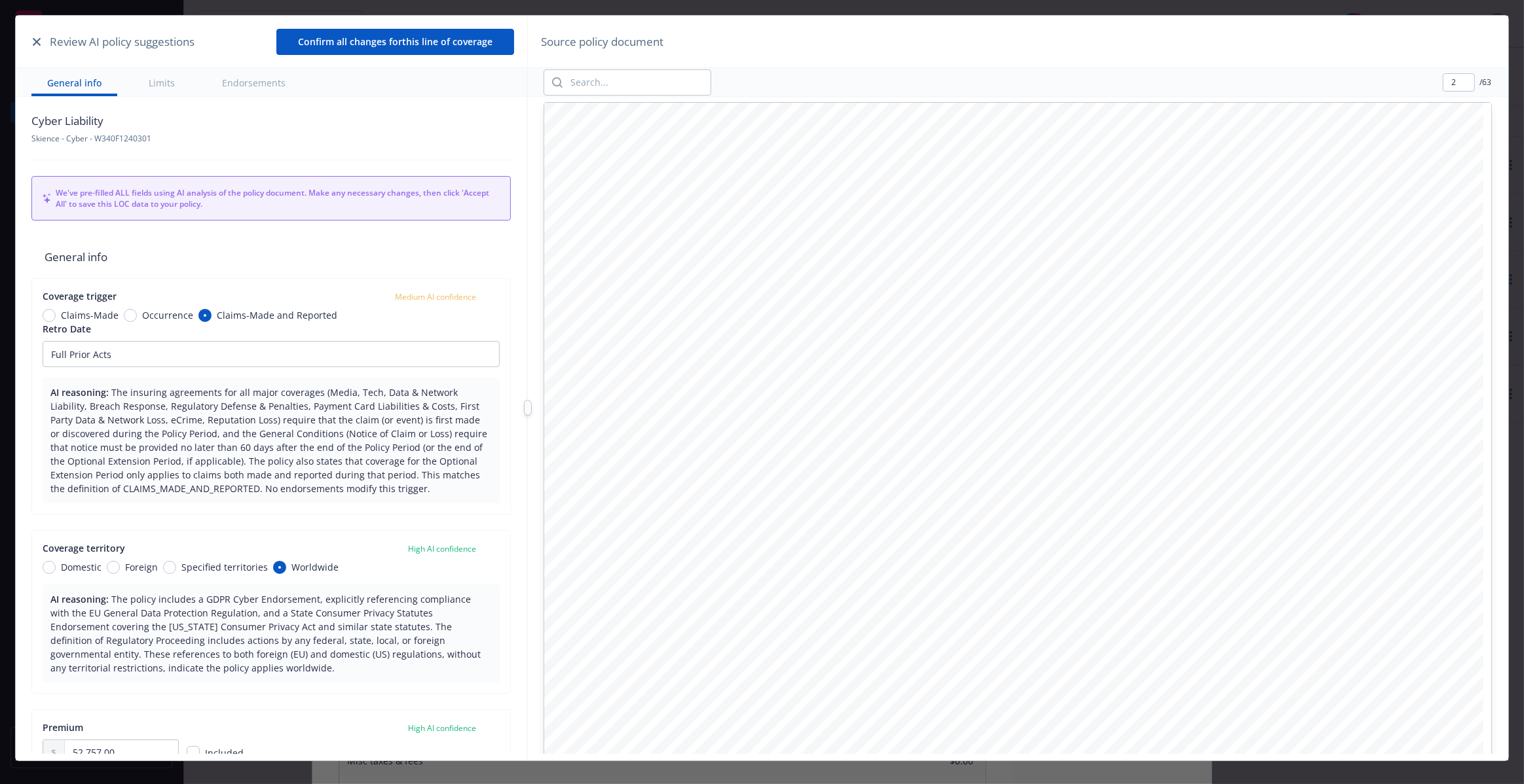
scroll to position [709, 0]
type input "1"
click at [40, 46] on button "button" at bounding box center [36, 41] width 16 height 16
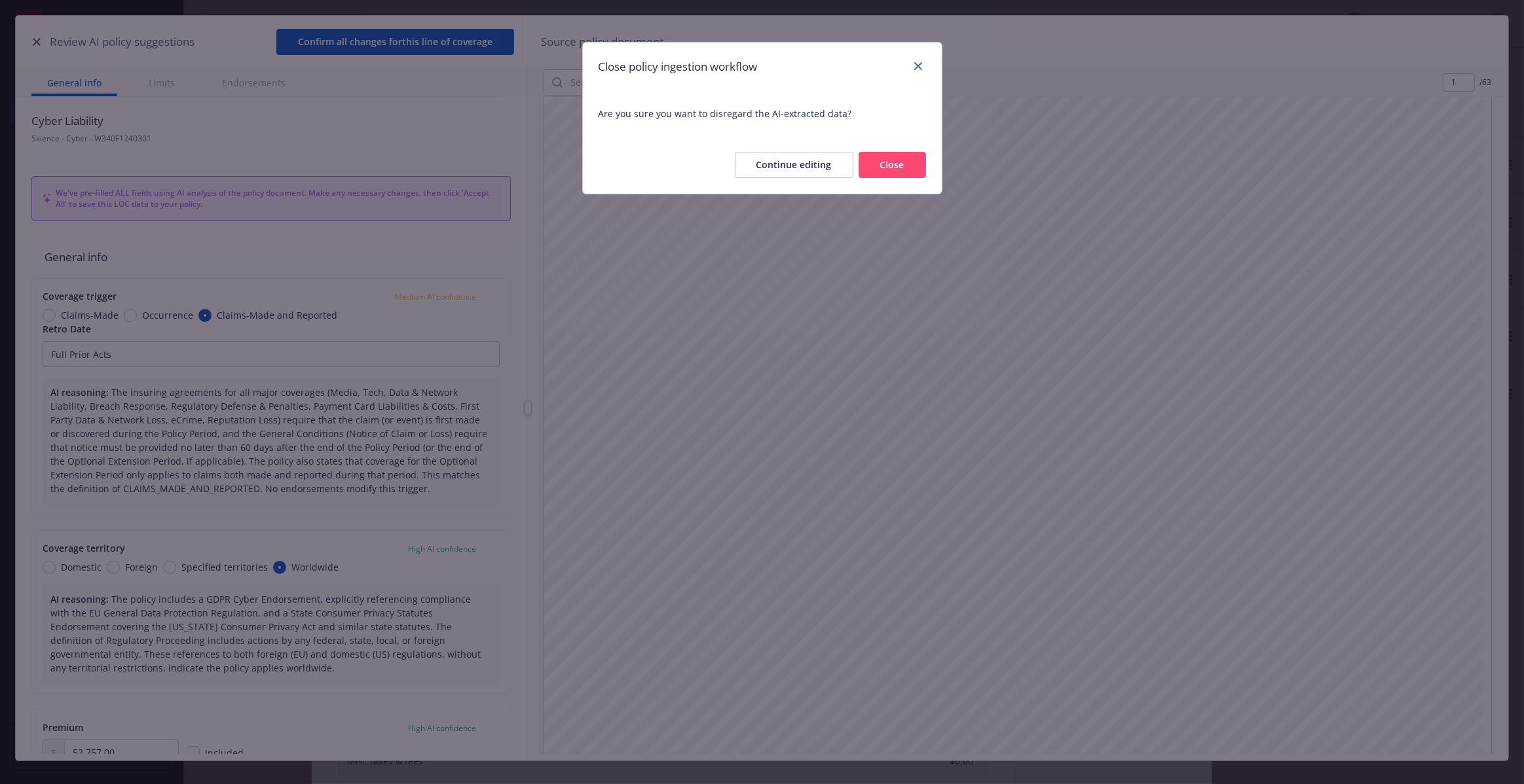
click at [885, 171] on button "Close" at bounding box center [892, 165] width 67 height 27
